Goal: Task Accomplishment & Management: Manage account settings

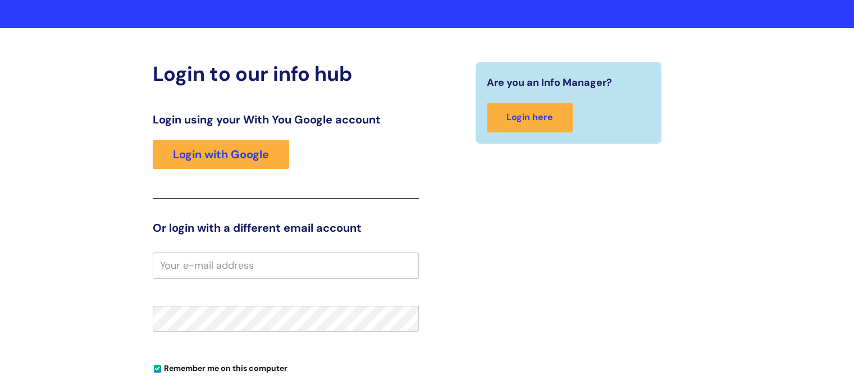
scroll to position [67, 0]
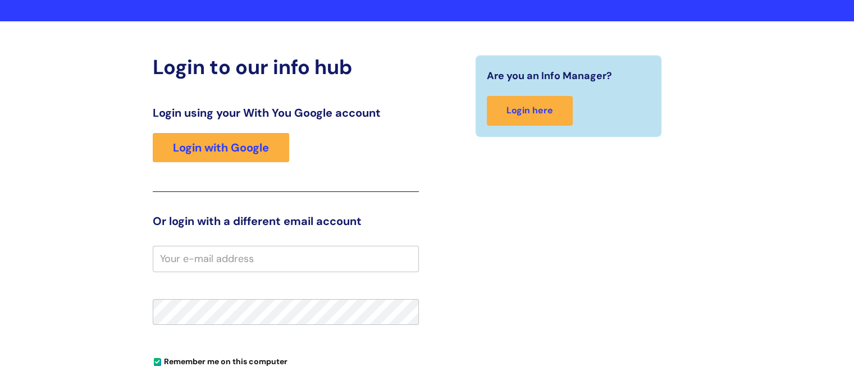
click at [244, 265] on input "email" at bounding box center [286, 259] width 266 height 26
type input "[EMAIL_ADDRESS][PERSON_NAME][DOMAIN_NAME]"
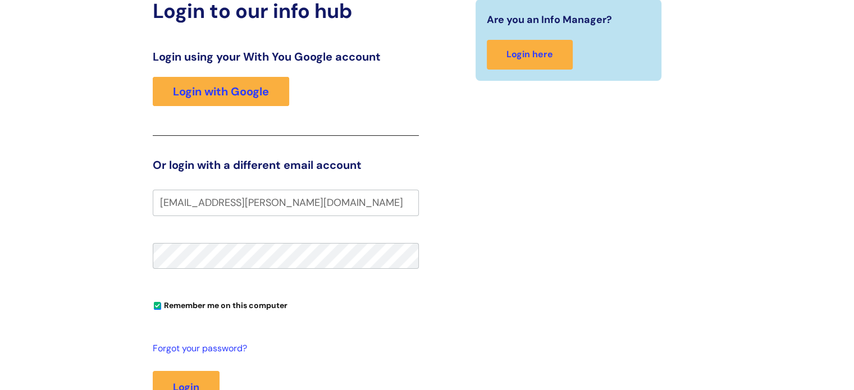
scroll to position [135, 0]
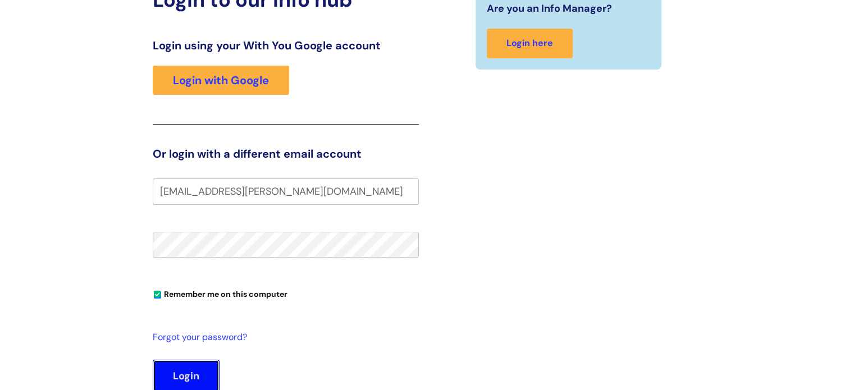
click at [190, 381] on button "Login" at bounding box center [186, 376] width 67 height 33
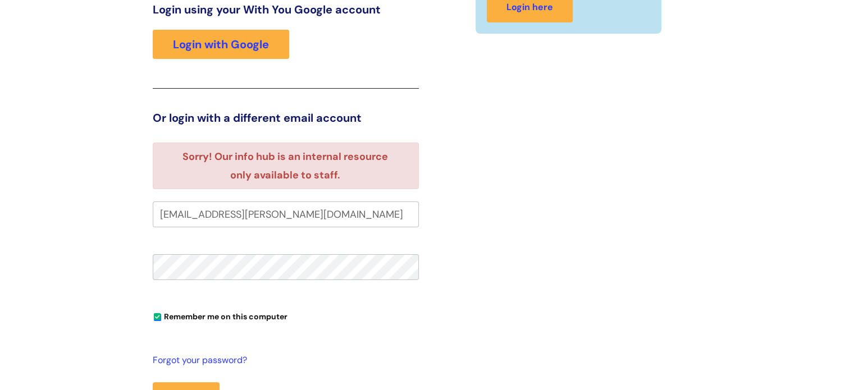
scroll to position [186, 0]
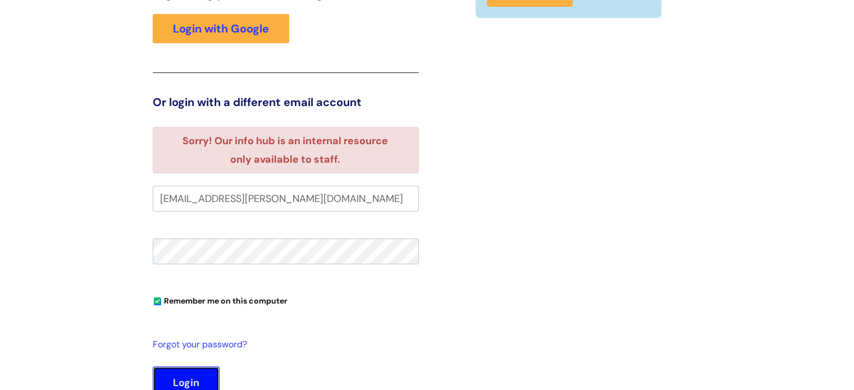
click at [191, 379] on button "Login" at bounding box center [186, 383] width 67 height 33
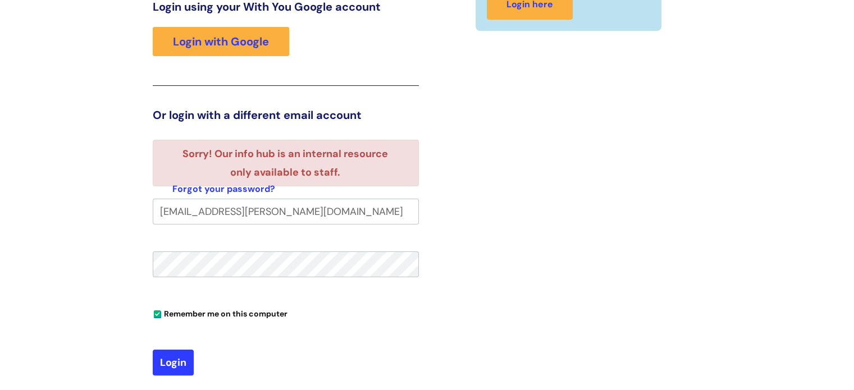
scroll to position [186, 0]
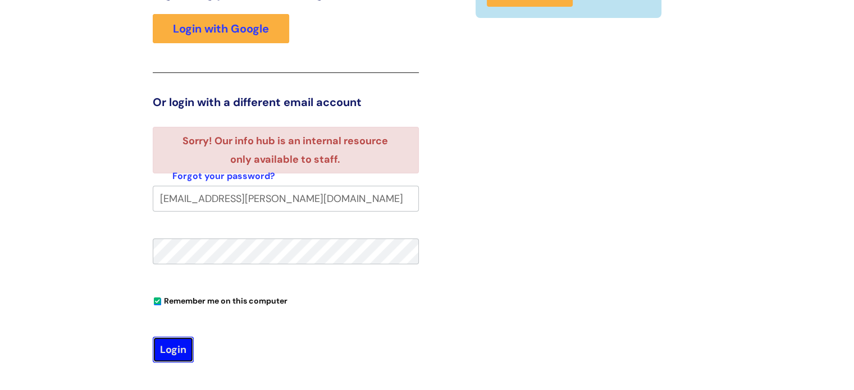
click at [167, 349] on button "Login" at bounding box center [173, 350] width 41 height 26
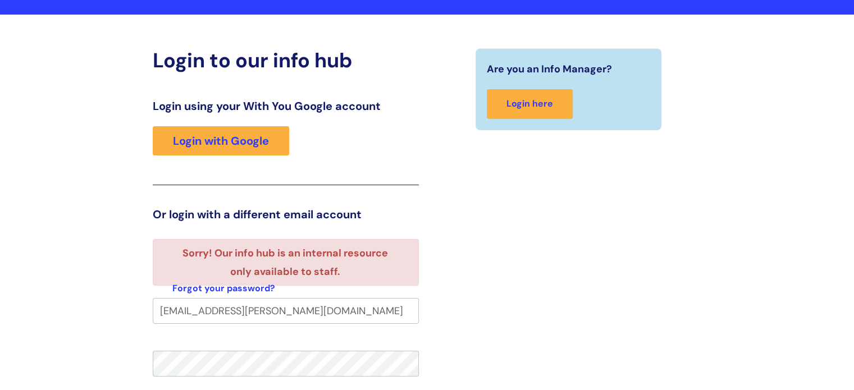
scroll to position [97, 0]
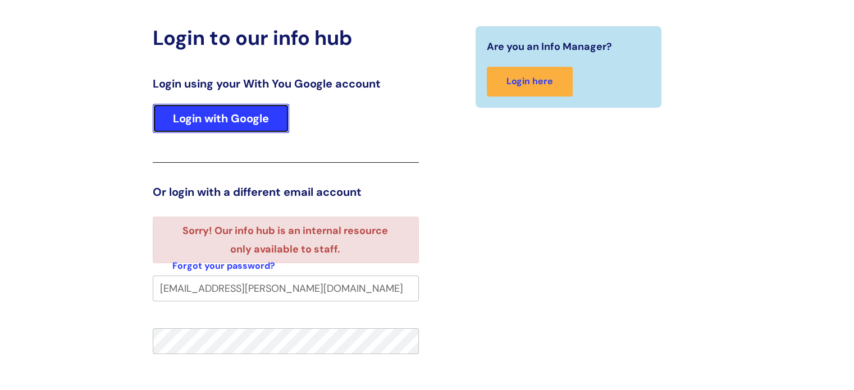
click at [263, 117] on link "Login with Google" at bounding box center [221, 118] width 136 height 29
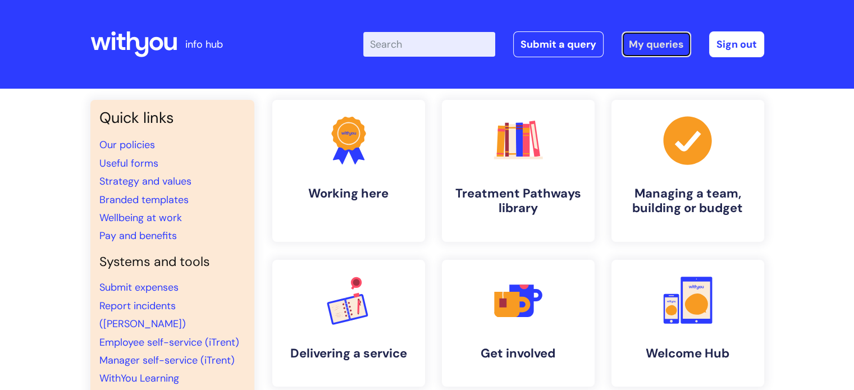
click at [636, 49] on link "My queries" at bounding box center [657, 44] width 70 height 26
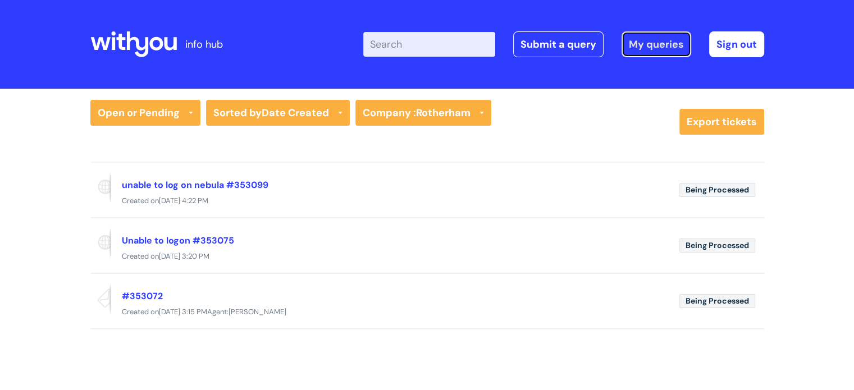
click at [636, 49] on link "My queries" at bounding box center [657, 44] width 70 height 26
